Goal: Communication & Community: Ask a question

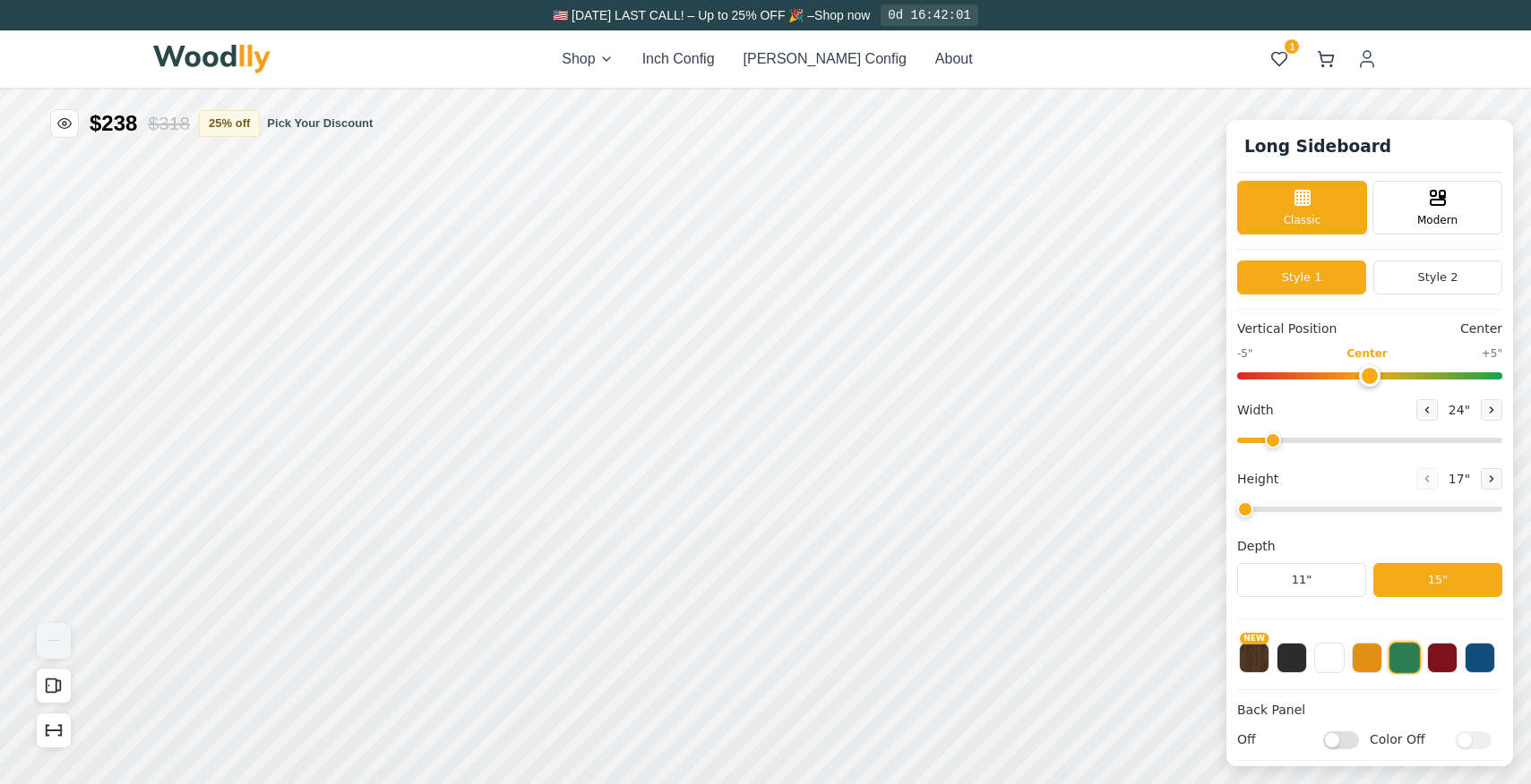
click at [222, 57] on img at bounding box center [212, 60] width 118 height 29
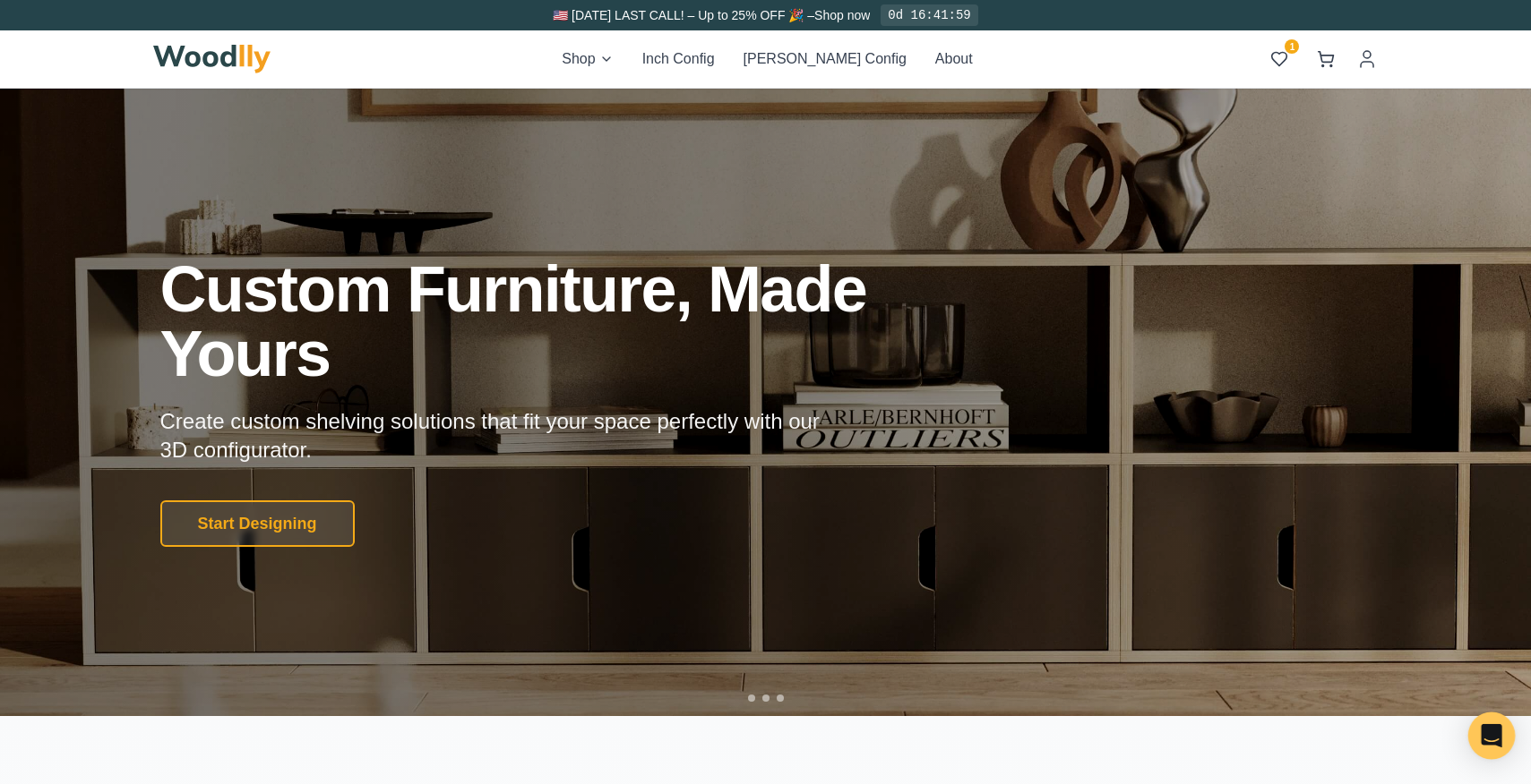
click at [1489, 720] on div "Open Intercom Messenger" at bounding box center [1492, 736] width 48 height 48
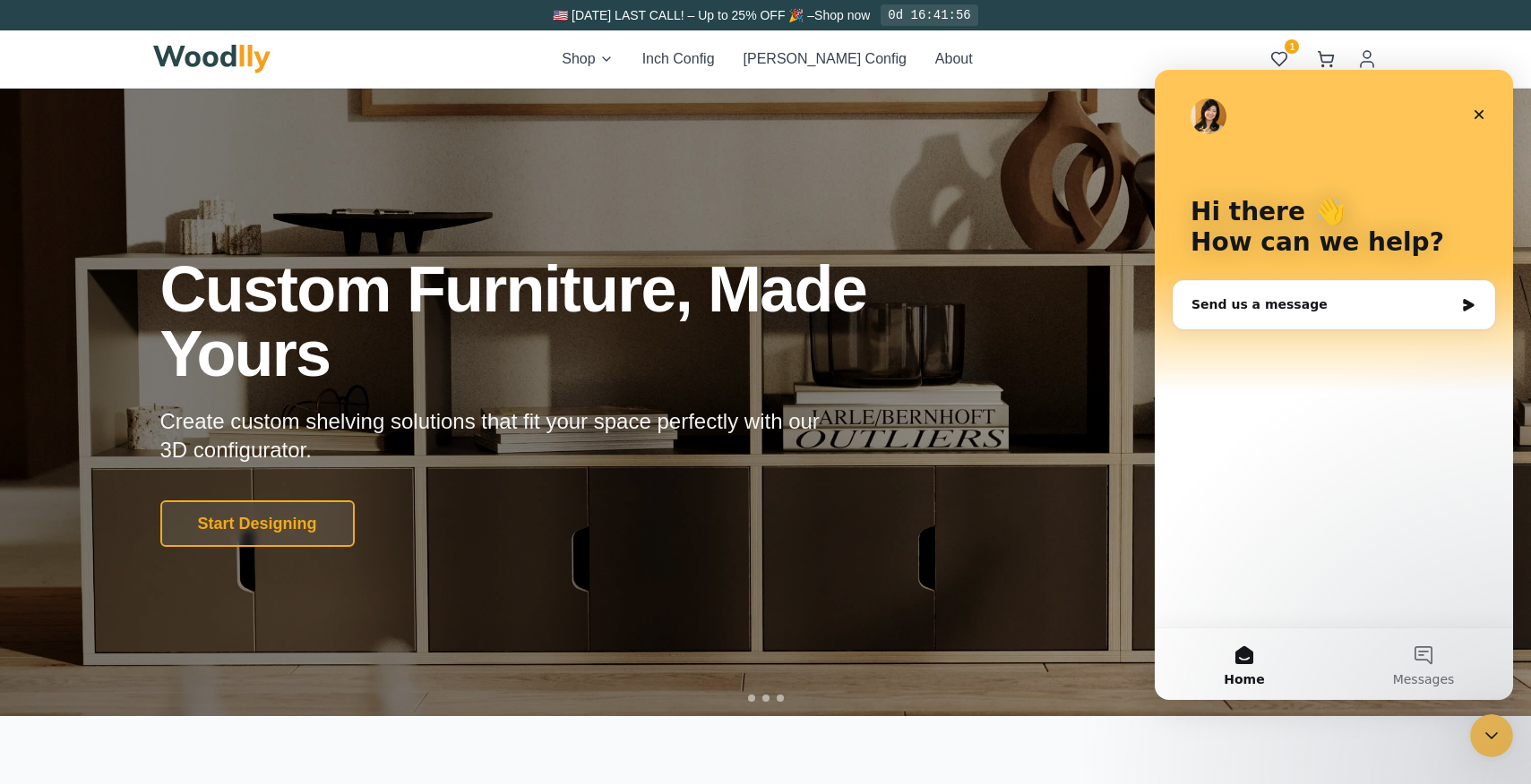
click at [1339, 312] on div "Send us a message" at bounding box center [1322, 305] width 263 height 19
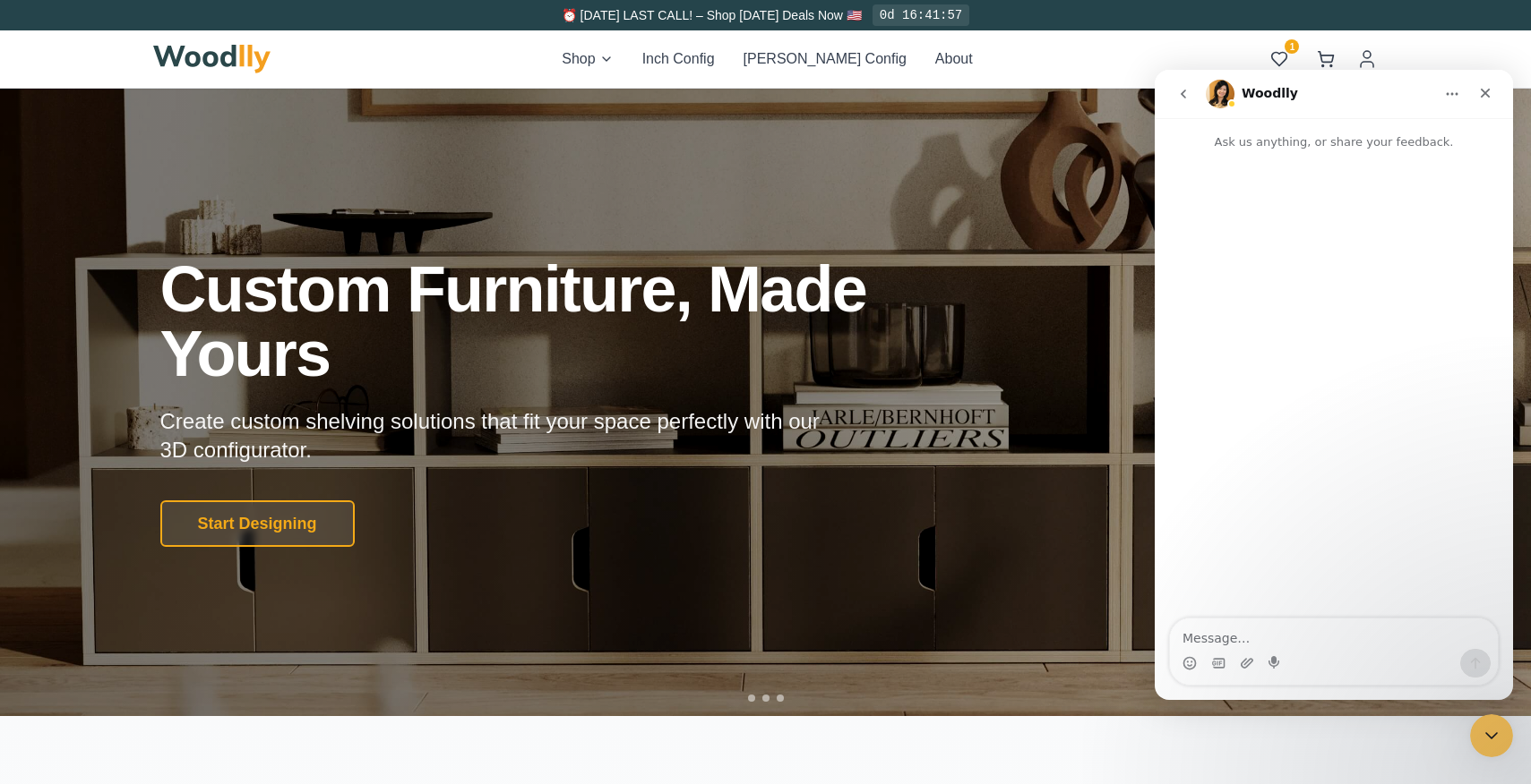
click at [1220, 96] on img "Intercom messenger" at bounding box center [1220, 94] width 29 height 29
click at [1261, 632] on textarea "Message…" at bounding box center [1333, 634] width 328 height 31
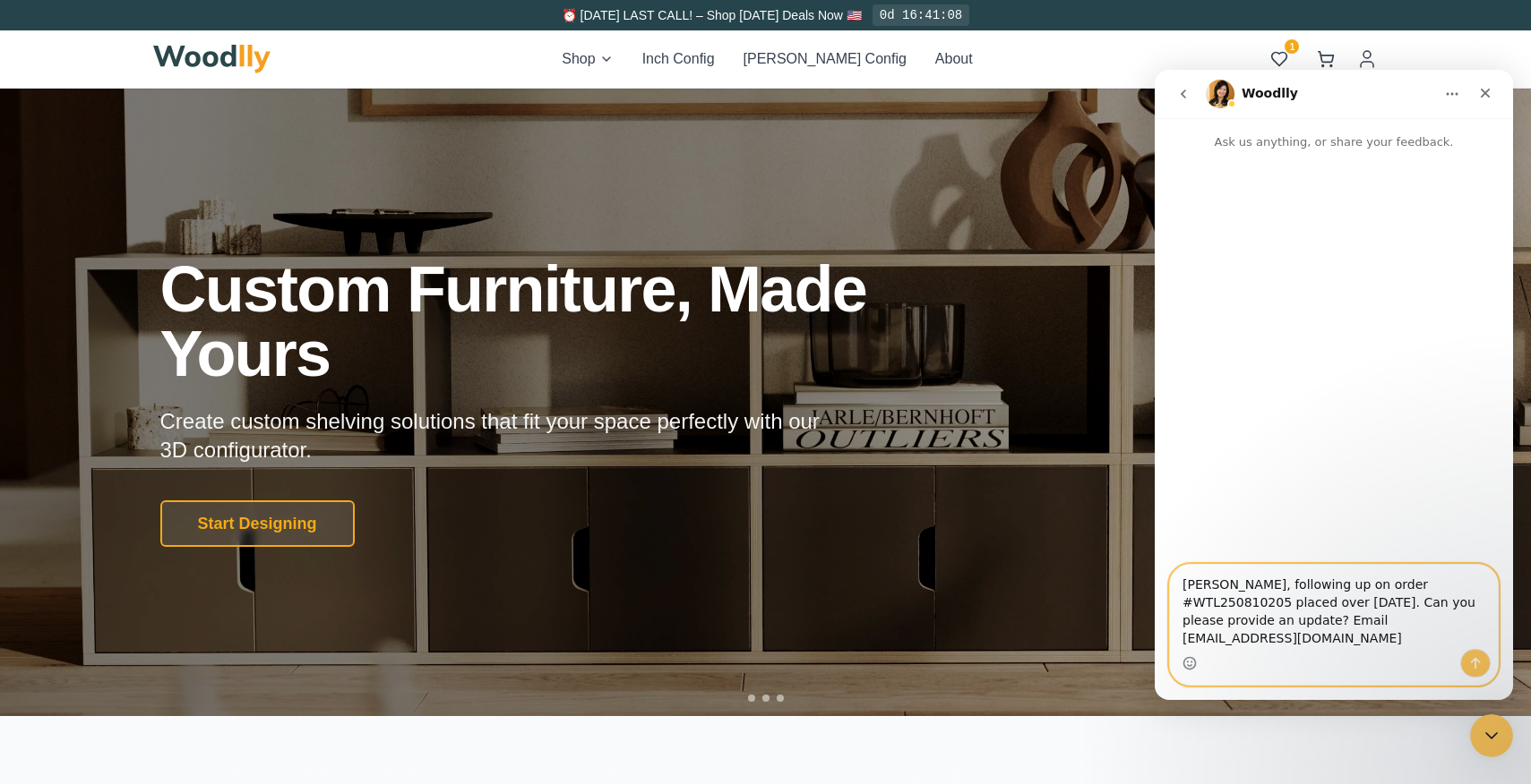
type textarea "[PERSON_NAME], following up on order #WTL250810205 placed over [DATE]. Can you …"
click at [1476, 667] on icon "Send a message…" at bounding box center [1476, 664] width 10 height 12
